Goal: Find specific page/section: Find specific page/section

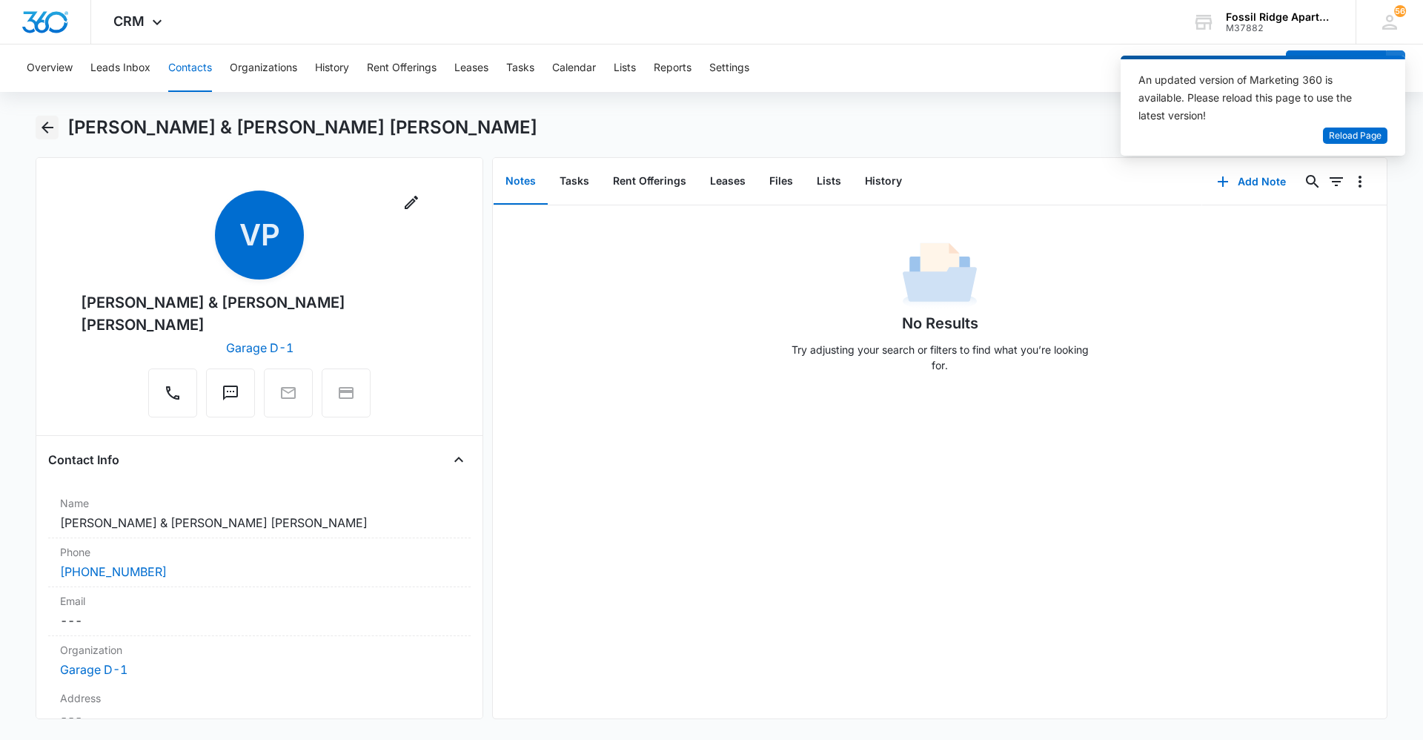
click at [53, 122] on icon "Back" at bounding box center [48, 128] width 18 height 18
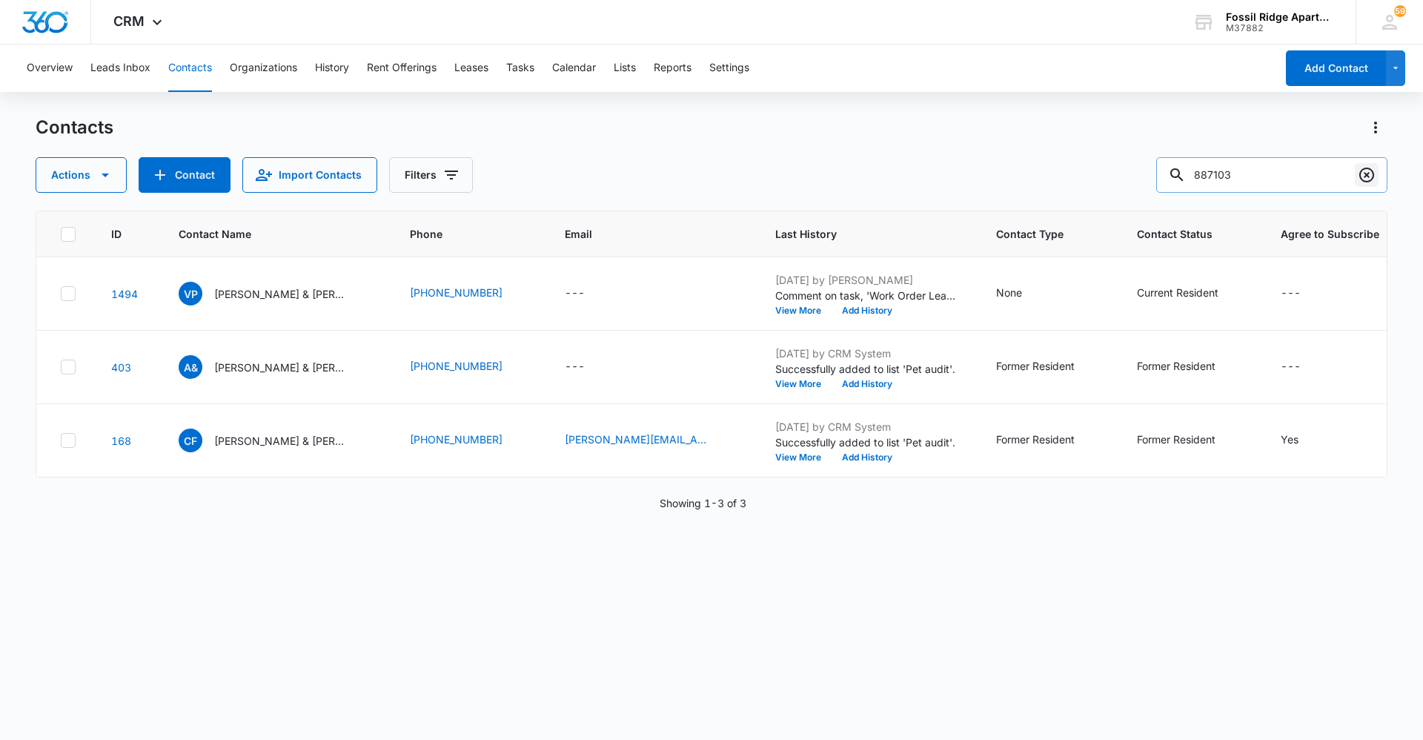
click at [1359, 177] on icon "Clear" at bounding box center [1367, 175] width 18 height 18
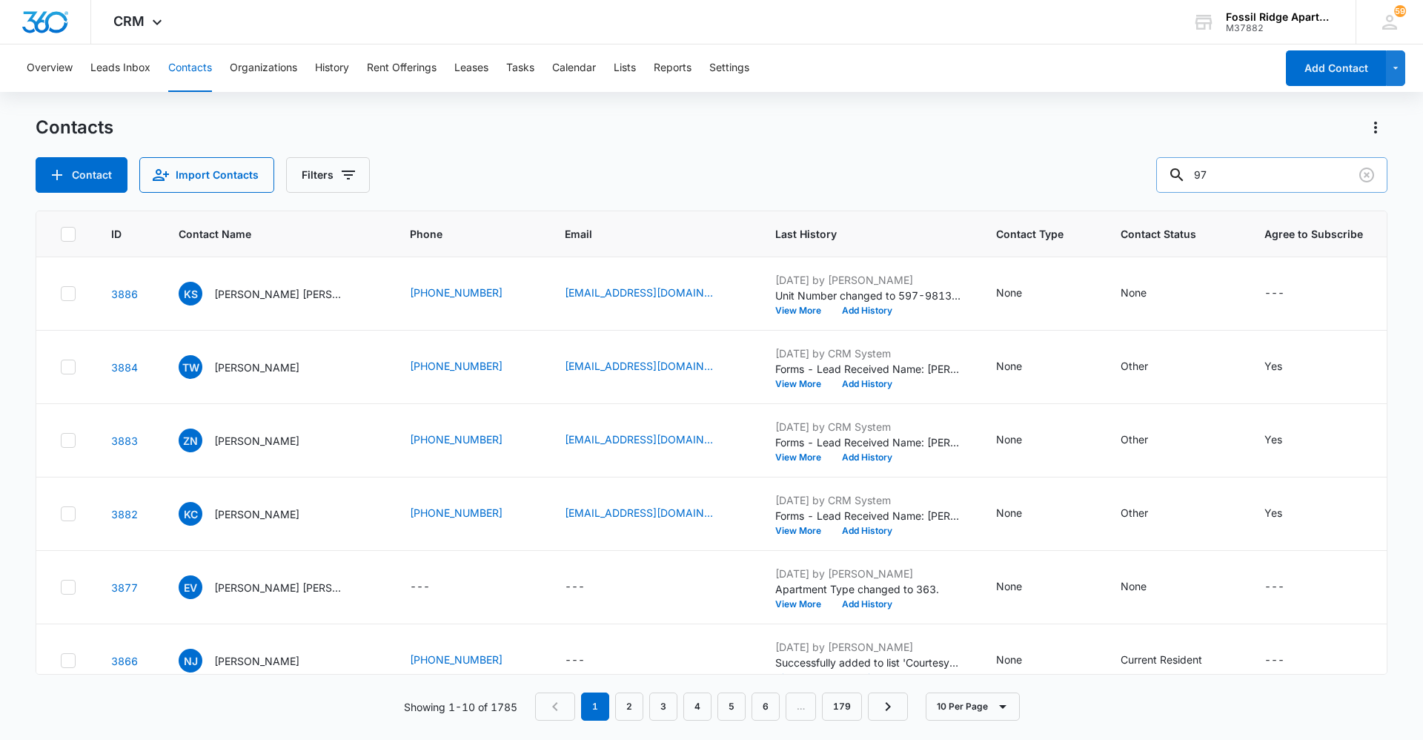
type input "9"
type input "790302"
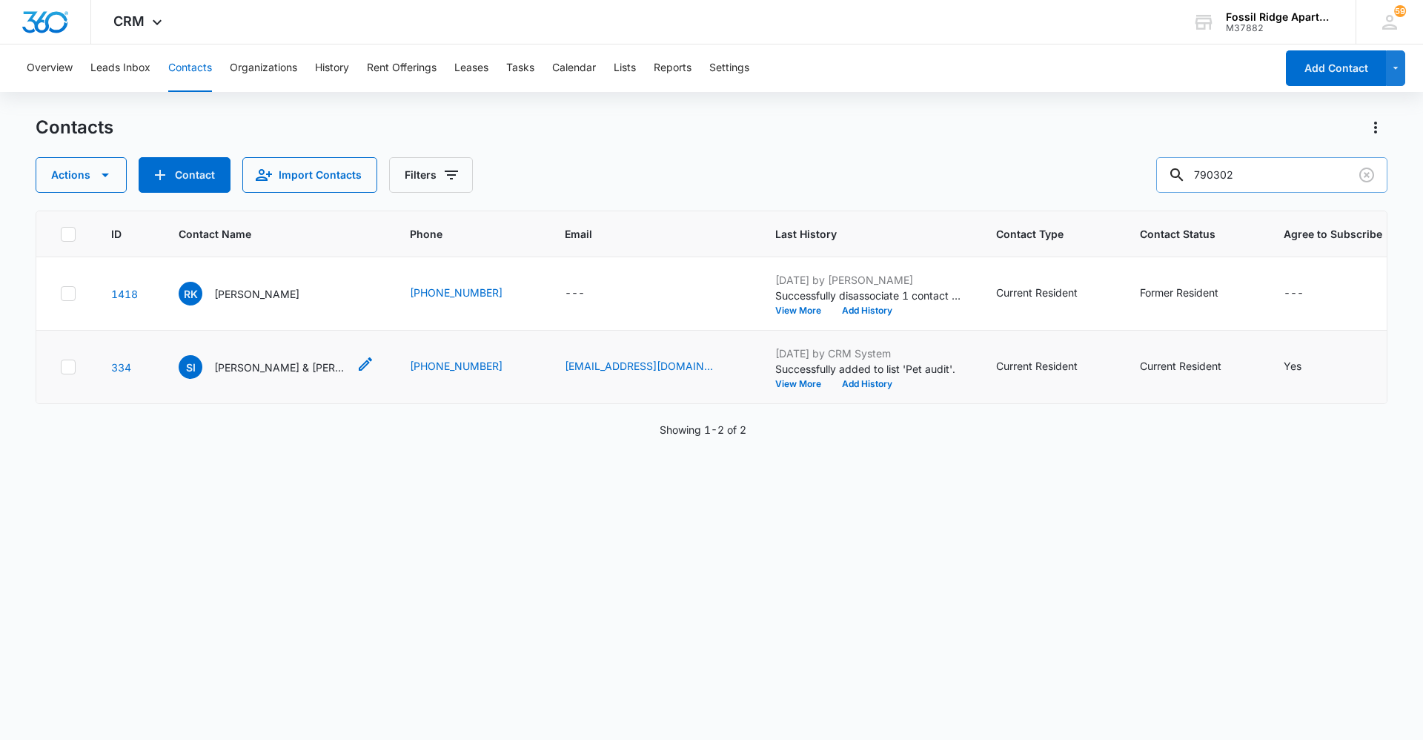
click at [257, 361] on p "[PERSON_NAME] & [PERSON_NAME]" at bounding box center [280, 367] width 133 height 16
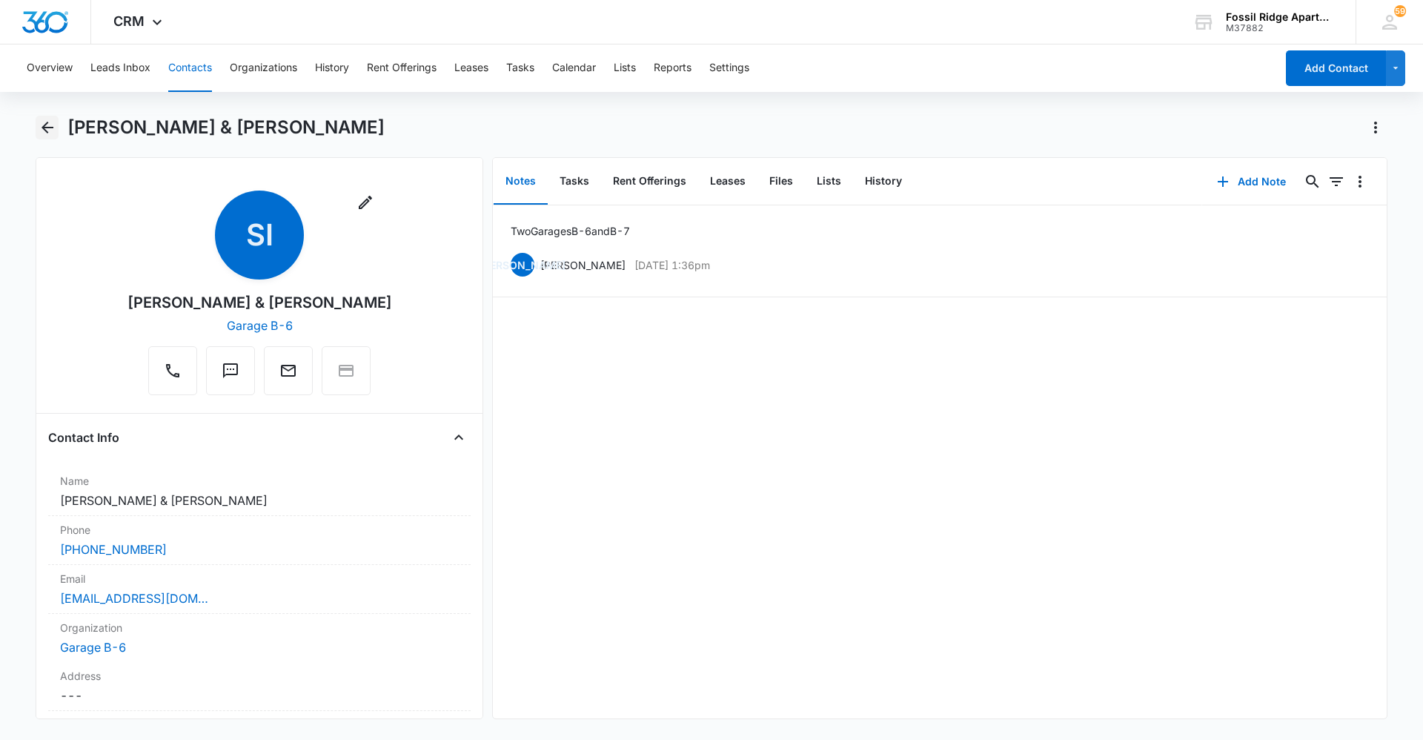
click at [41, 127] on icon "Back" at bounding box center [48, 128] width 18 height 18
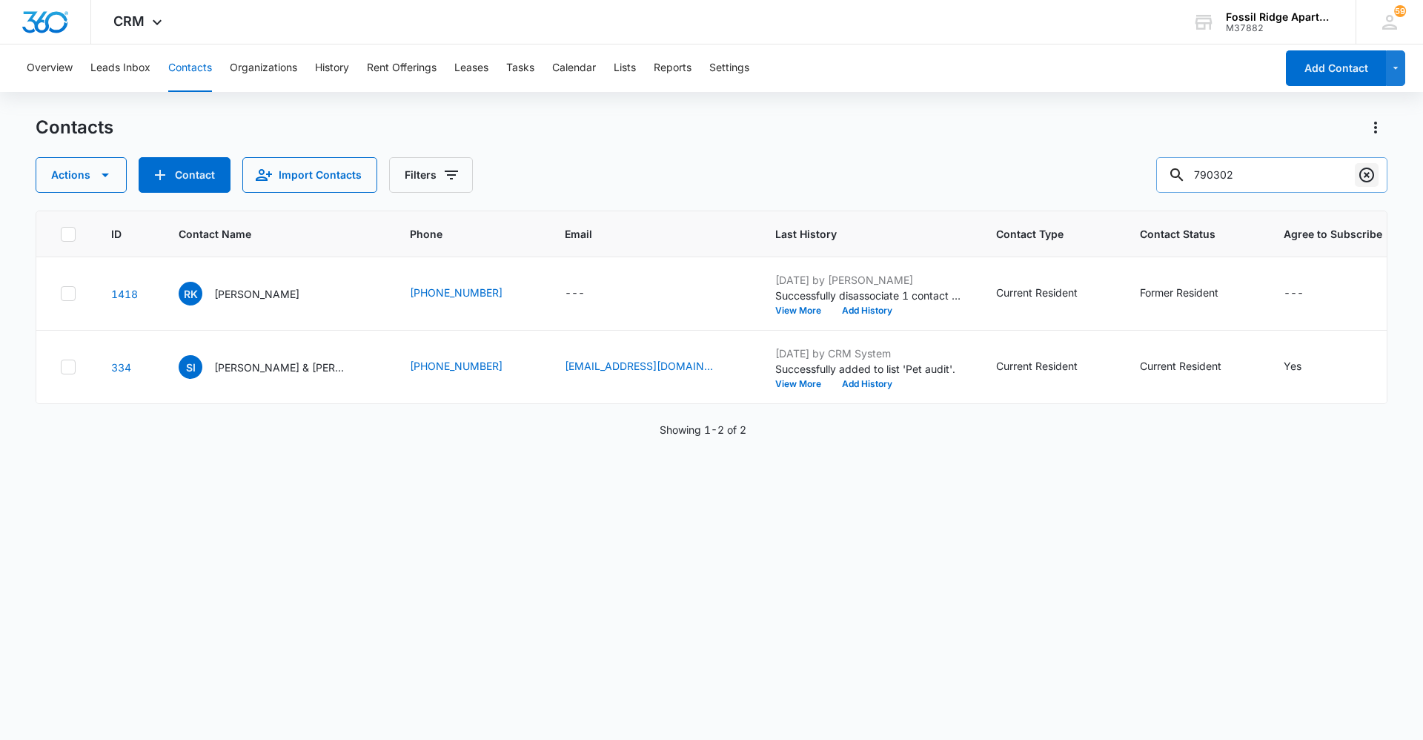
click at [1357, 179] on button "Clear" at bounding box center [1367, 175] width 24 height 24
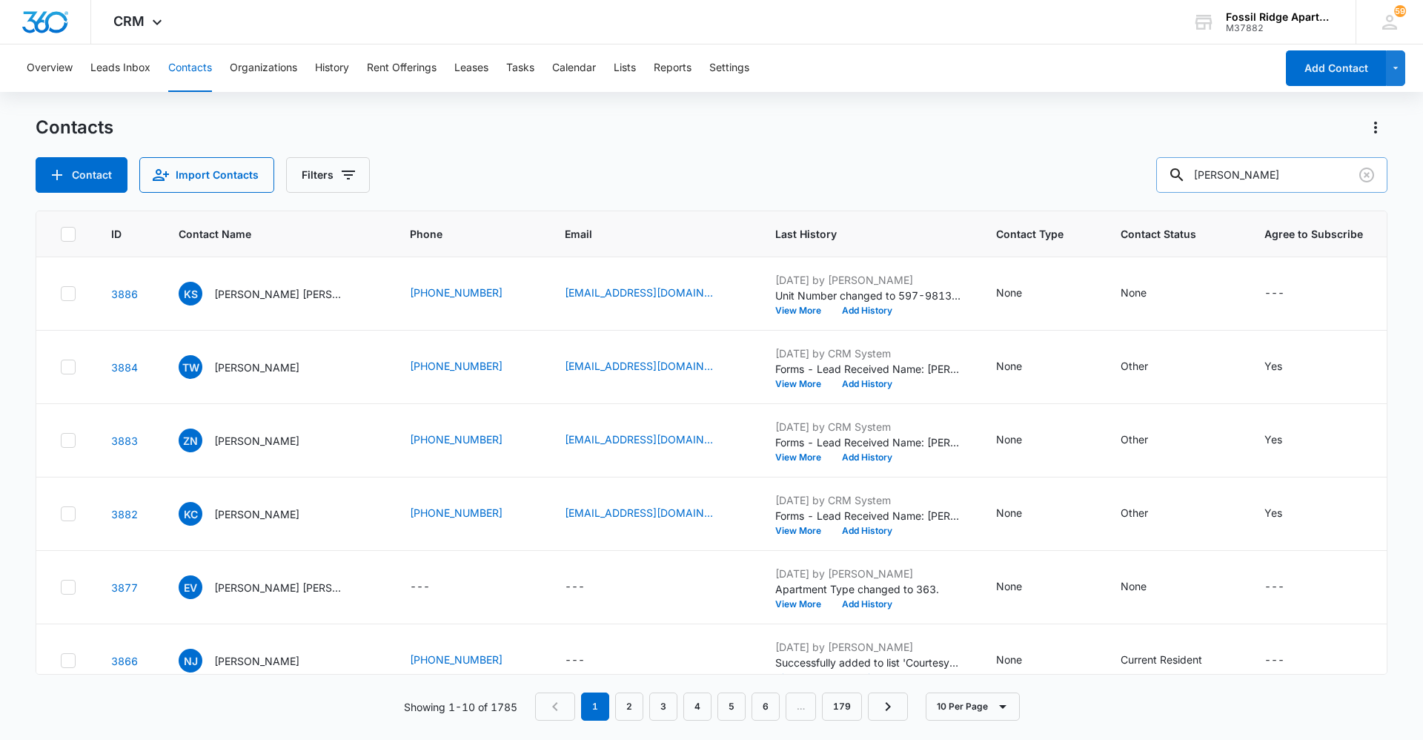
type input "Tyler"
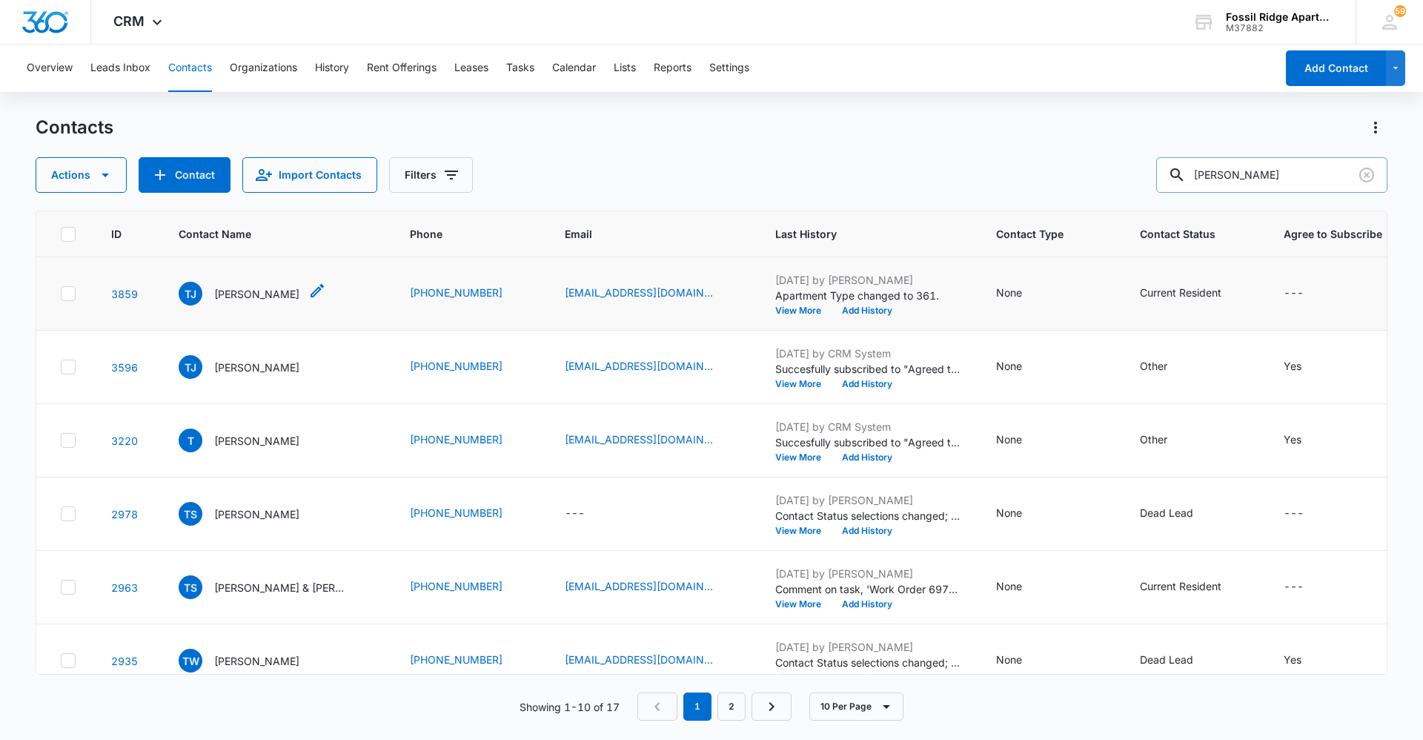
click at [266, 288] on p "Tyler Jones" at bounding box center [256, 294] width 85 height 16
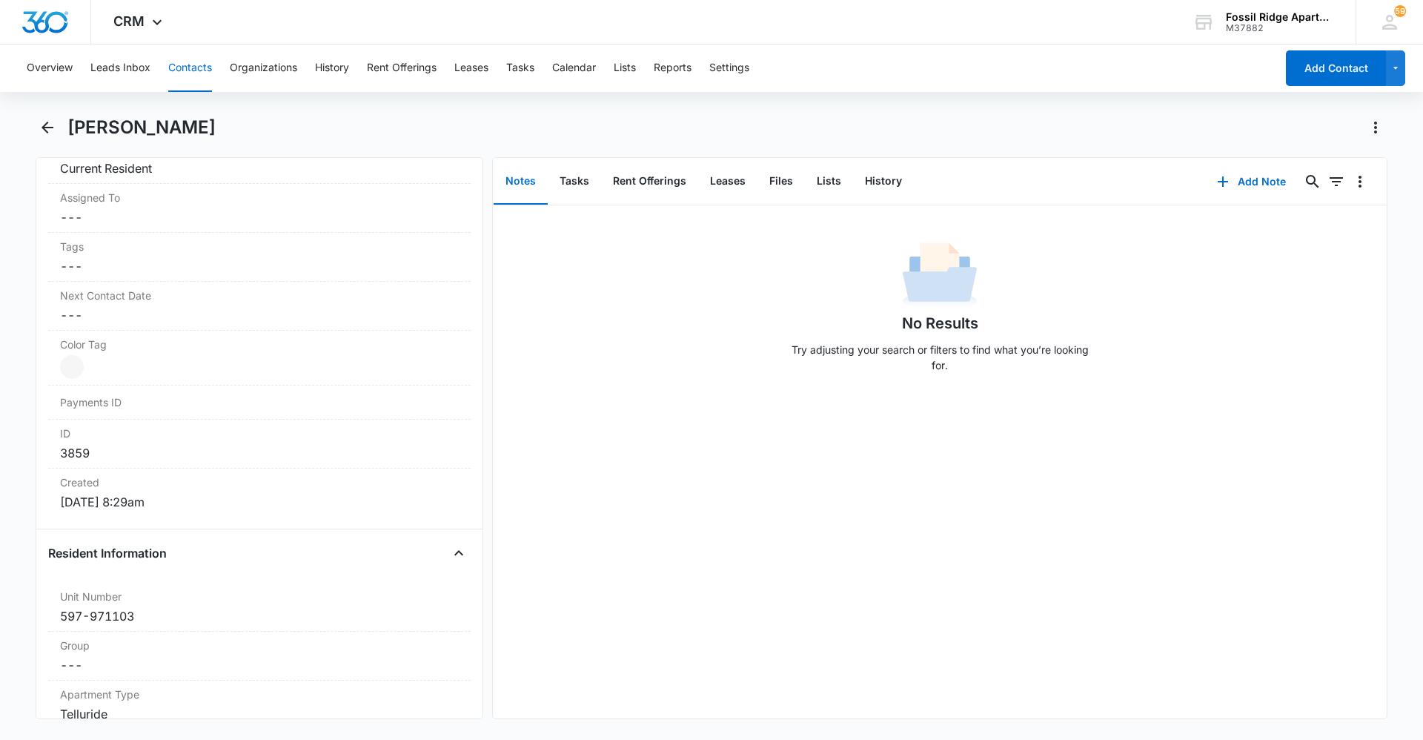
scroll to position [741, 0]
